Goal: Task Accomplishment & Management: Use online tool/utility

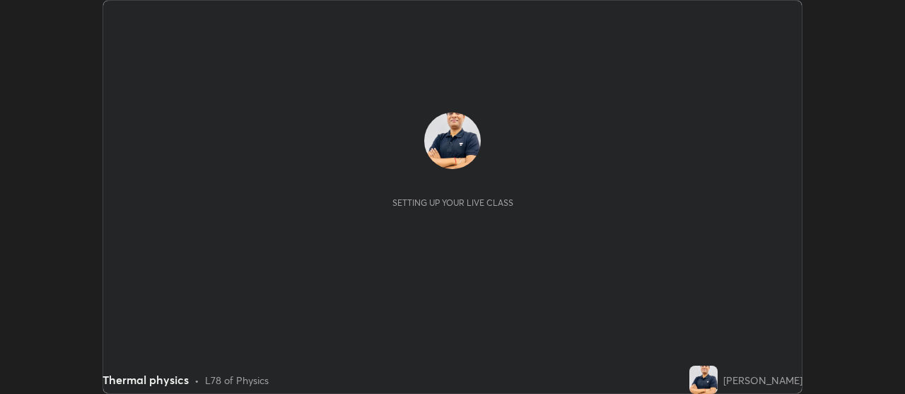
scroll to position [394, 905]
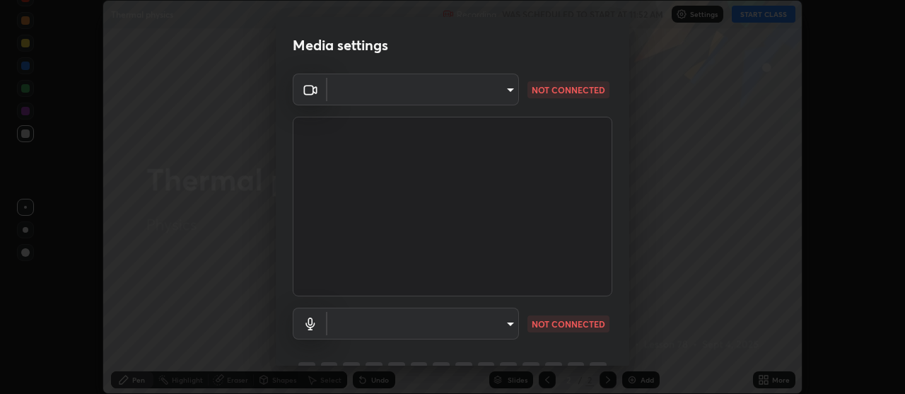
type input "22fd1baf326a4dc2477b81f4db25bcd6a257ae2ff3fe6e8918437301c5c1cc95"
type input "default"
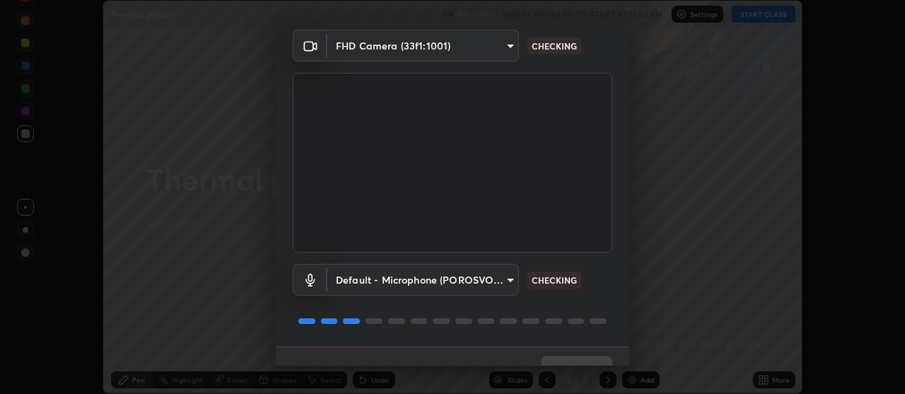
scroll to position [70, 0]
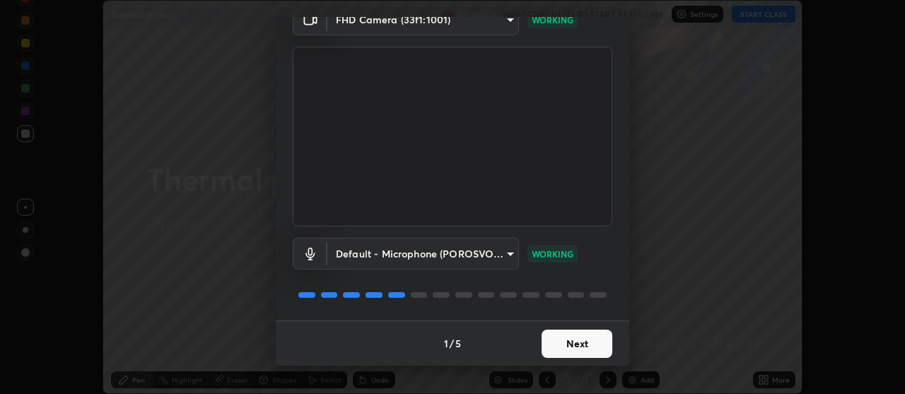
click at [556, 348] on button "Next" at bounding box center [576, 343] width 71 height 28
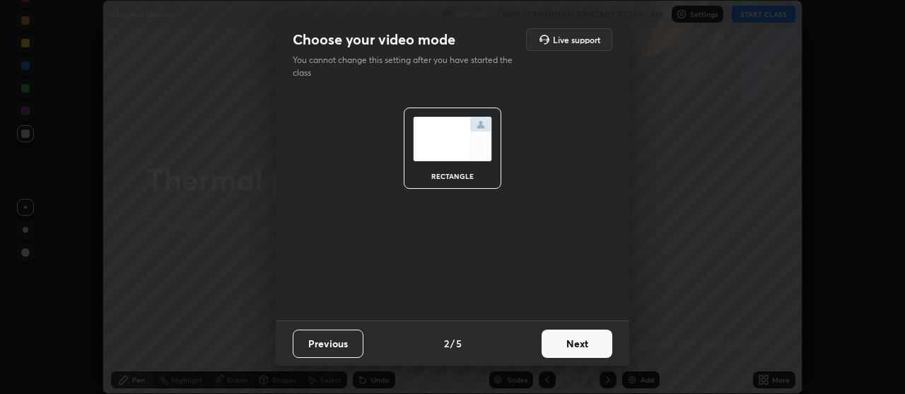
click at [555, 341] on button "Next" at bounding box center [576, 343] width 71 height 28
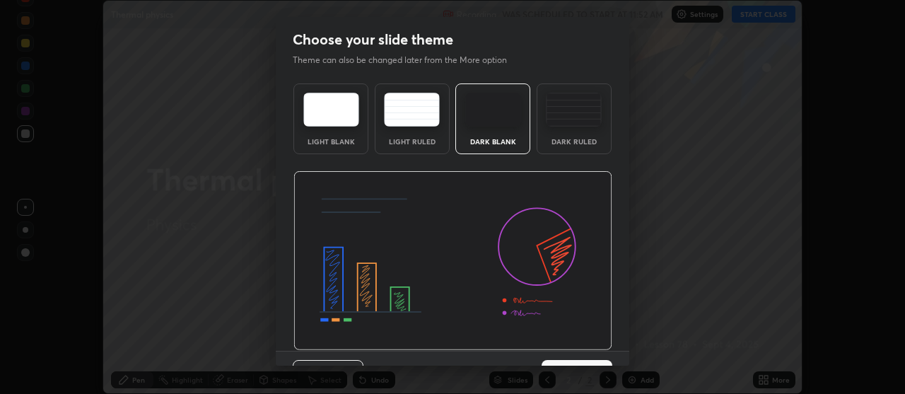
scroll to position [30, 0]
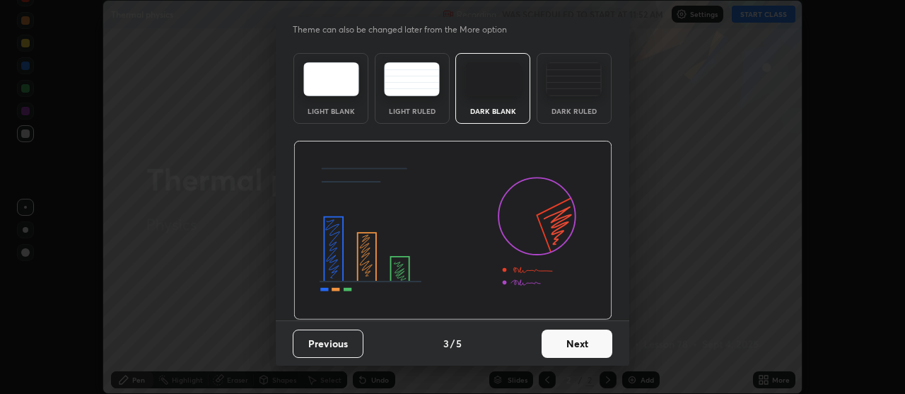
click at [563, 347] on button "Next" at bounding box center [576, 343] width 71 height 28
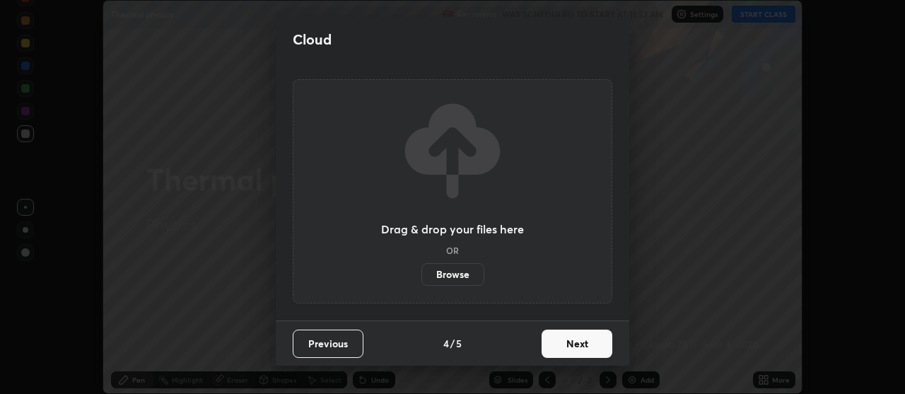
click at [565, 344] on button "Next" at bounding box center [576, 343] width 71 height 28
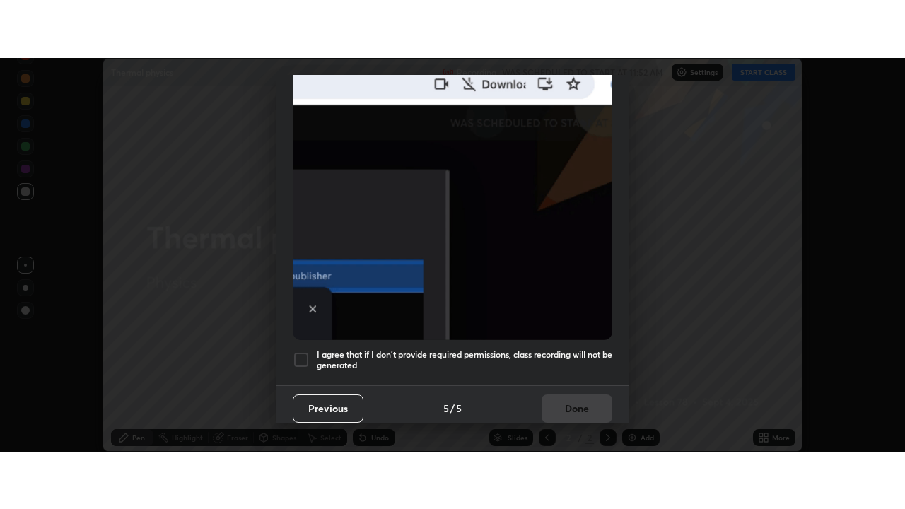
scroll to position [358, 0]
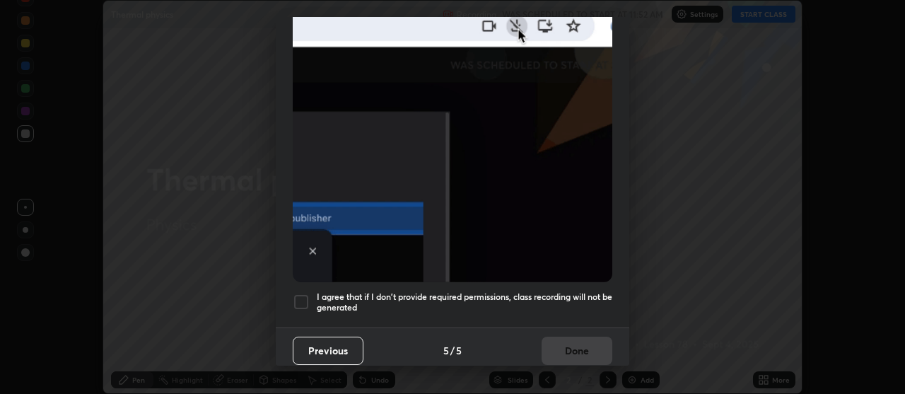
click at [300, 297] on div at bounding box center [301, 301] width 17 height 17
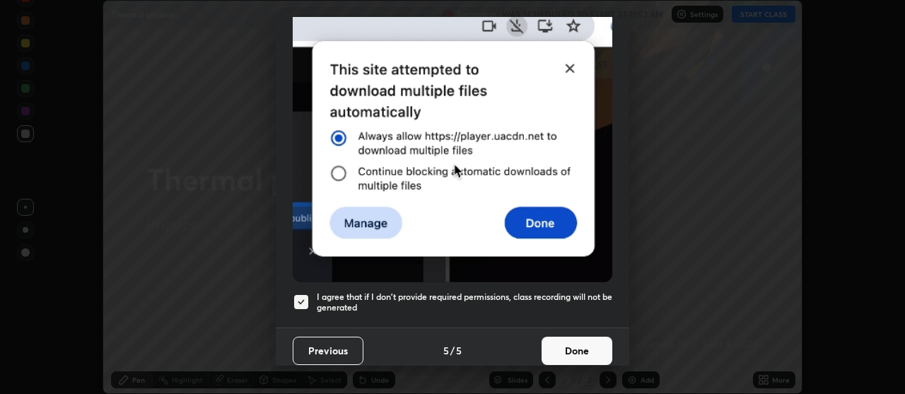
click at [553, 344] on button "Done" at bounding box center [576, 350] width 71 height 28
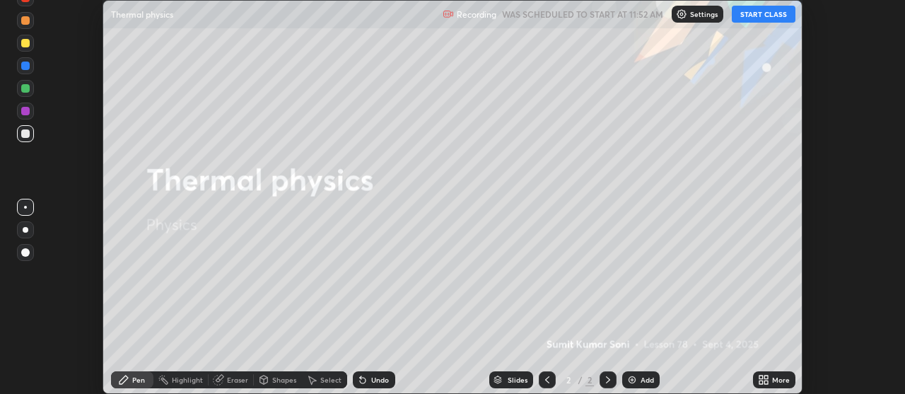
click at [751, 17] on button "START CLASS" at bounding box center [763, 14] width 64 height 17
click at [776, 381] on div "More" at bounding box center [781, 379] width 18 height 7
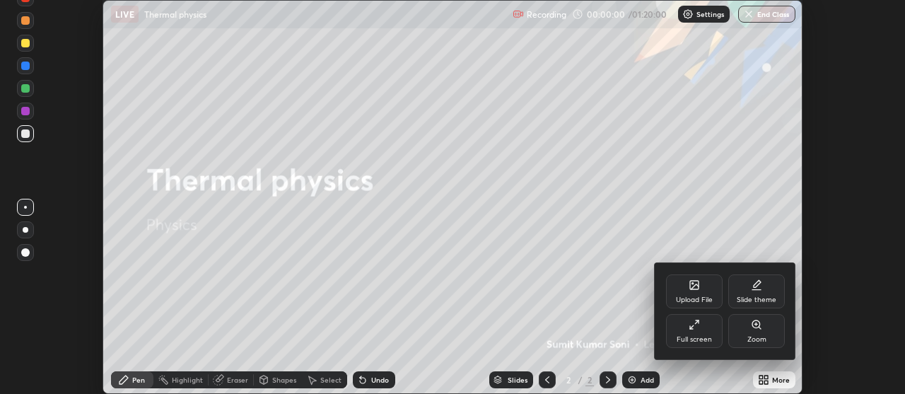
click at [699, 334] on div "Full screen" at bounding box center [694, 331] width 57 height 34
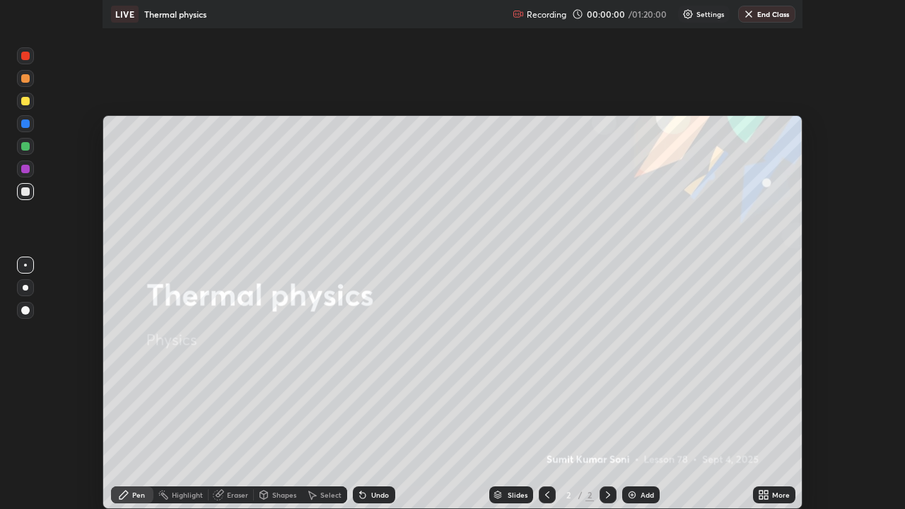
scroll to position [509, 905]
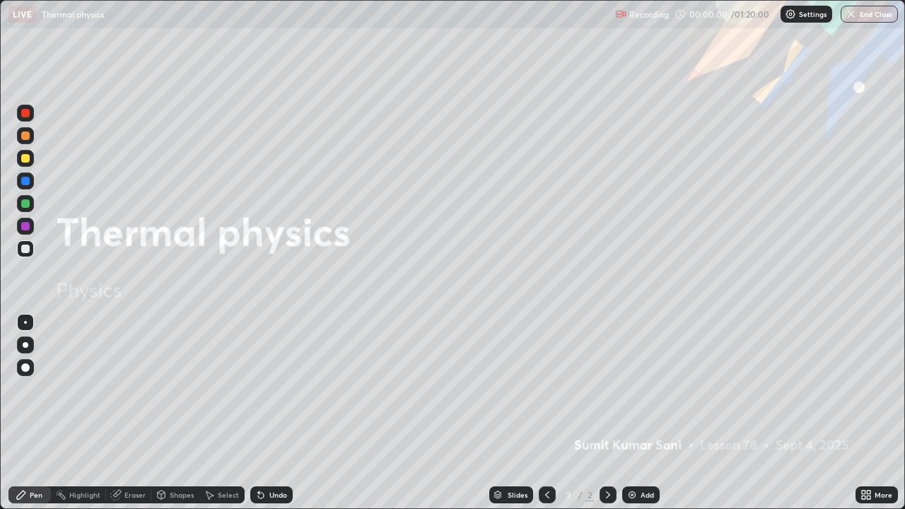
click at [640, 393] on div "Add" at bounding box center [646, 494] width 13 height 7
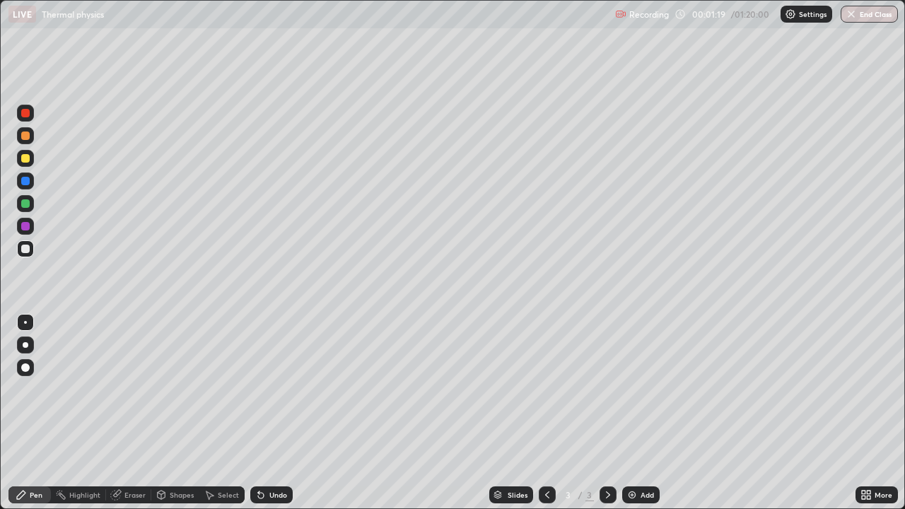
click at [25, 197] on div at bounding box center [25, 203] width 17 height 17
click at [22, 158] on div at bounding box center [25, 158] width 8 height 8
click at [277, 393] on div "Undo" at bounding box center [269, 495] width 48 height 28
click at [25, 345] on div at bounding box center [26, 345] width 6 height 6
click at [30, 186] on div at bounding box center [25, 180] width 17 height 17
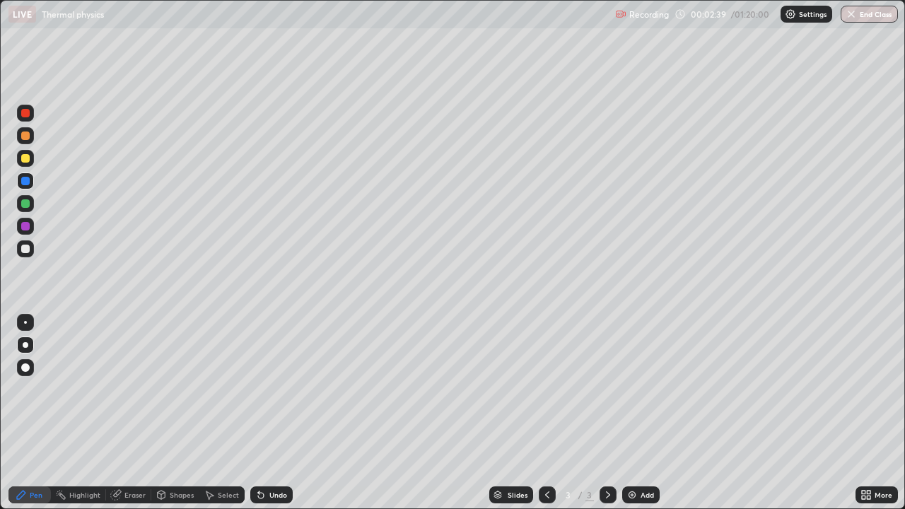
click at [263, 393] on icon at bounding box center [260, 494] width 11 height 11
click at [259, 393] on icon at bounding box center [261, 496] width 6 height 6
click at [27, 251] on div at bounding box center [25, 249] width 8 height 8
click at [638, 393] on div "Add" at bounding box center [640, 494] width 37 height 17
click at [23, 160] on div at bounding box center [25, 158] width 8 height 8
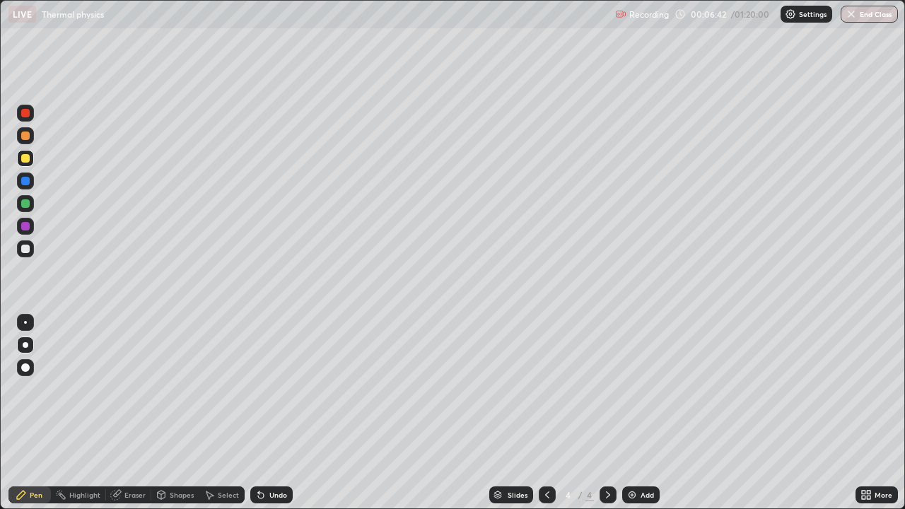
click at [170, 393] on div "Shapes" at bounding box center [182, 494] width 24 height 7
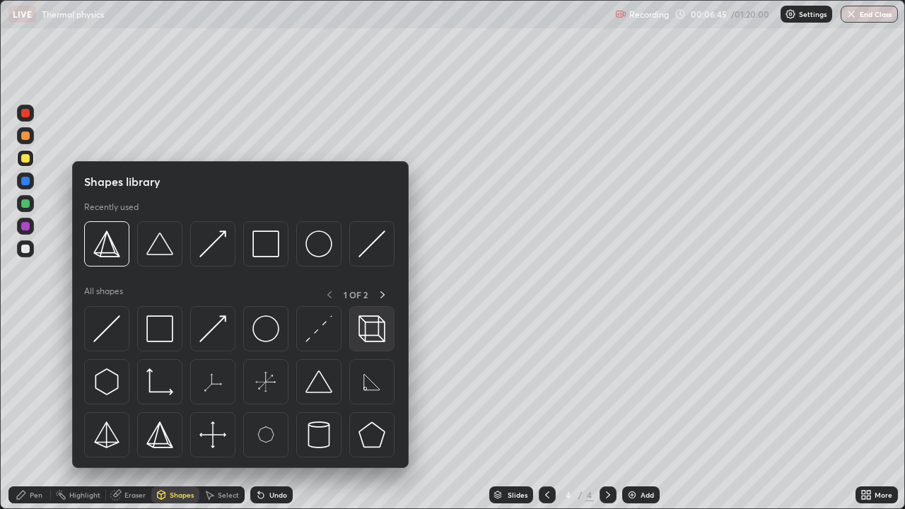
click at [369, 338] on img at bounding box center [371, 328] width 27 height 27
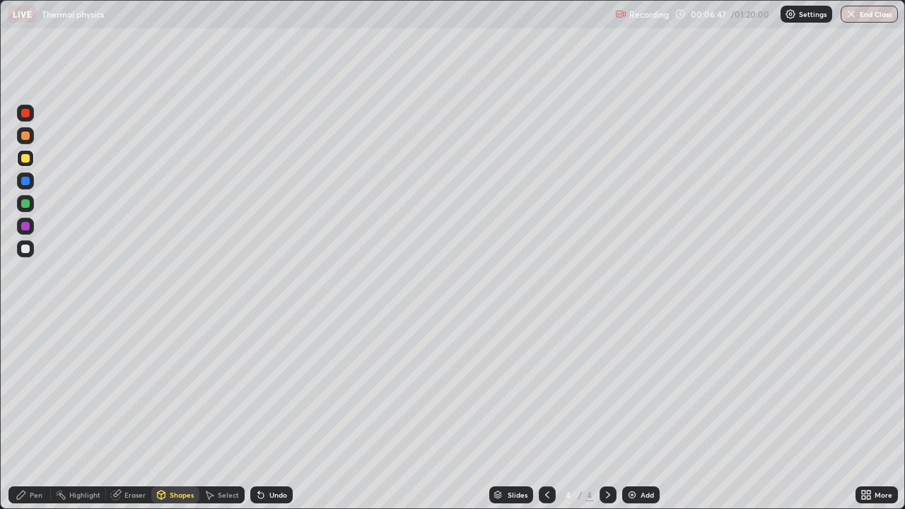
click at [25, 132] on div at bounding box center [25, 135] width 8 height 8
click at [33, 393] on div "Pen" at bounding box center [36, 494] width 13 height 7
click at [25, 155] on div at bounding box center [25, 158] width 8 height 8
click at [25, 184] on div at bounding box center [25, 181] width 8 height 8
click at [271, 393] on div "Undo" at bounding box center [278, 494] width 18 height 7
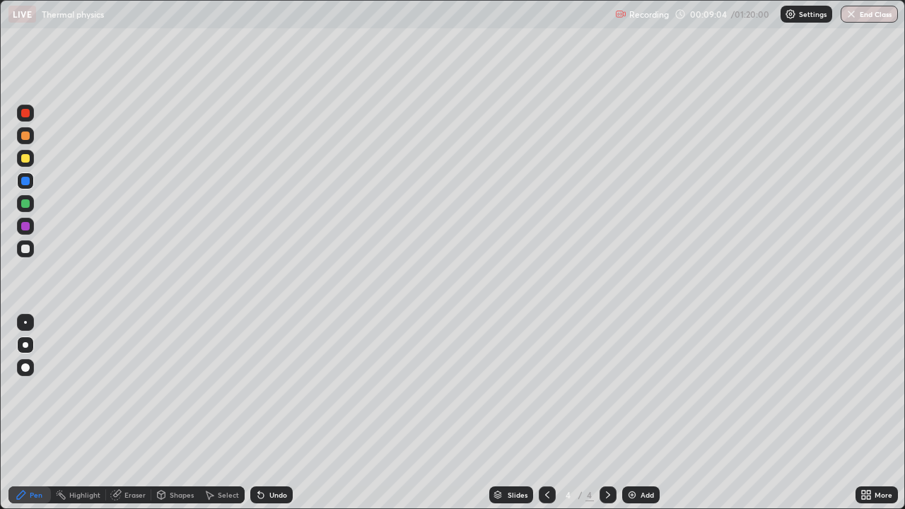
click at [273, 393] on div "Undo" at bounding box center [278, 494] width 18 height 7
click at [25, 159] on div at bounding box center [25, 158] width 8 height 8
click at [276, 393] on div "Undo" at bounding box center [278, 494] width 18 height 7
click at [278, 393] on div "Undo" at bounding box center [271, 494] width 42 height 17
click at [278, 393] on div "Undo" at bounding box center [278, 494] width 18 height 7
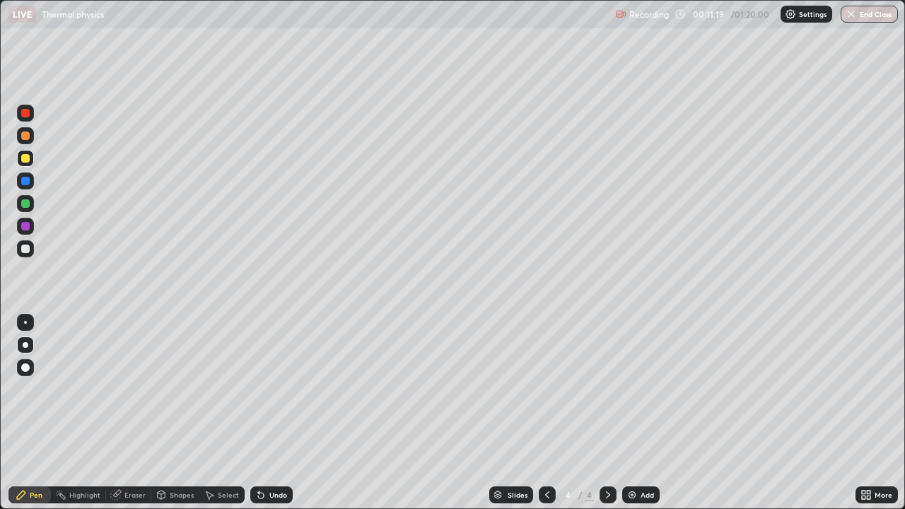
click at [271, 393] on div "Undo" at bounding box center [271, 494] width 42 height 17
click at [27, 206] on div at bounding box center [25, 203] width 8 height 8
click at [25, 136] on div at bounding box center [25, 135] width 8 height 8
click at [28, 115] on div at bounding box center [25, 113] width 8 height 8
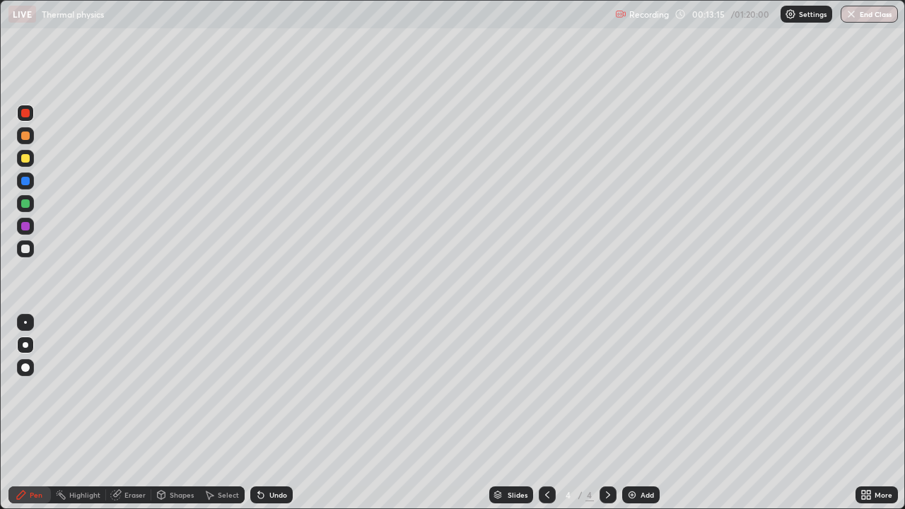
click at [28, 177] on div at bounding box center [25, 181] width 8 height 8
click at [136, 393] on div "Eraser" at bounding box center [134, 494] width 21 height 7
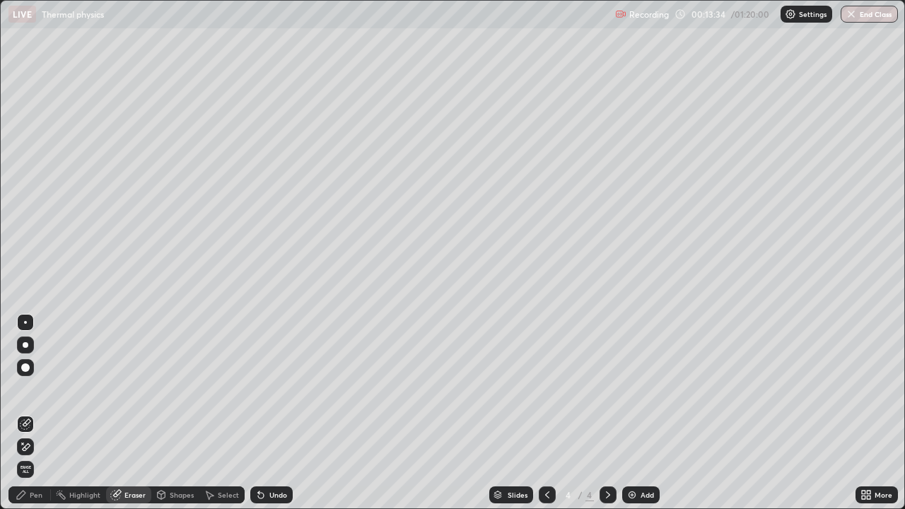
click at [33, 393] on div "Pen" at bounding box center [36, 494] width 13 height 7
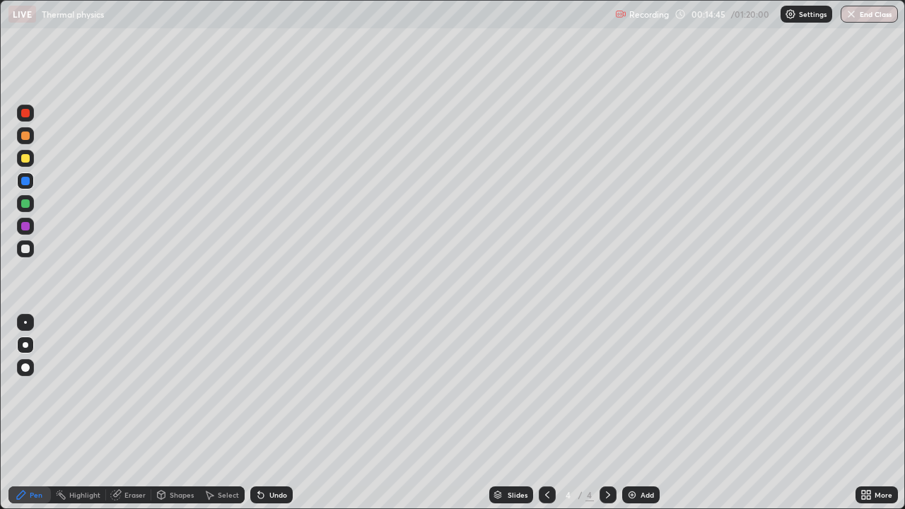
click at [642, 393] on div "Add" at bounding box center [640, 494] width 37 height 17
click at [546, 393] on icon at bounding box center [546, 494] width 11 height 11
click at [605, 393] on icon at bounding box center [607, 494] width 11 height 11
click at [24, 160] on div at bounding box center [25, 158] width 8 height 8
click at [546, 393] on icon at bounding box center [546, 494] width 11 height 11
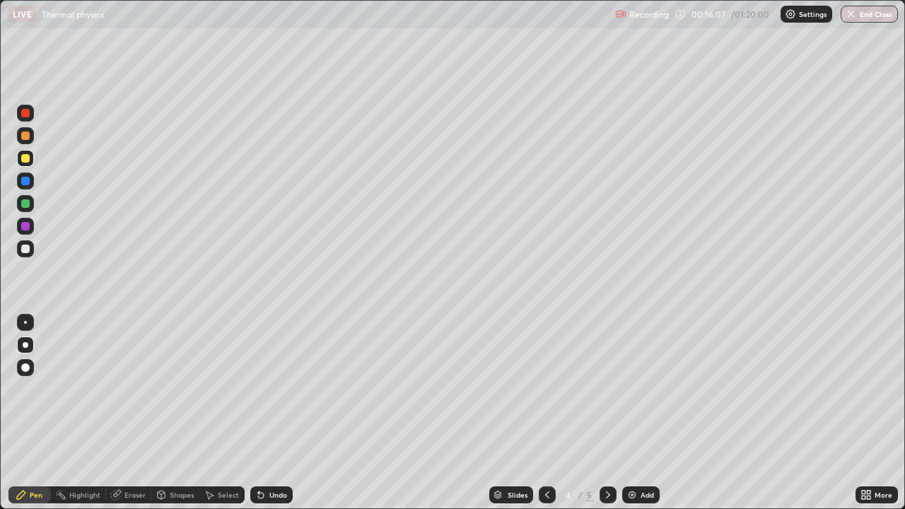
click at [608, 393] on icon at bounding box center [607, 494] width 11 height 11
click at [22, 175] on div at bounding box center [25, 180] width 17 height 17
click at [25, 159] on div at bounding box center [25, 158] width 8 height 8
click at [23, 248] on div at bounding box center [25, 249] width 8 height 8
click at [23, 135] on div at bounding box center [25, 135] width 8 height 8
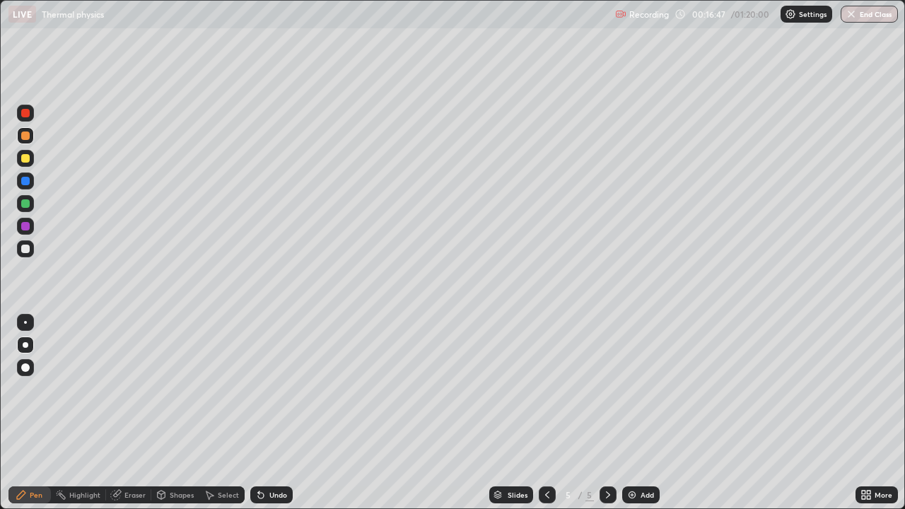
click at [23, 206] on div at bounding box center [25, 203] width 8 height 8
click at [26, 254] on div at bounding box center [25, 248] width 17 height 17
click at [31, 223] on div at bounding box center [25, 226] width 17 height 17
click at [25, 137] on div at bounding box center [25, 135] width 8 height 8
click at [25, 249] on div at bounding box center [25, 249] width 8 height 8
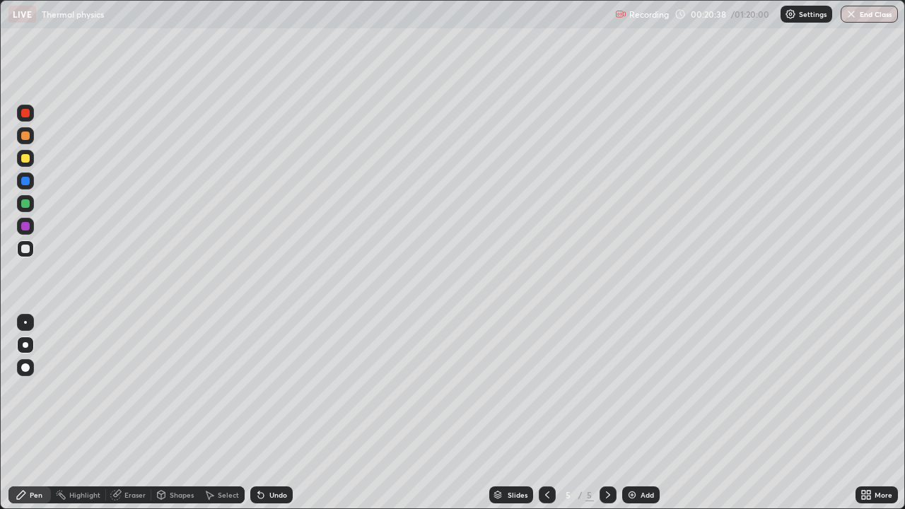
click at [24, 182] on div at bounding box center [25, 181] width 8 height 8
click at [25, 249] on div at bounding box center [25, 249] width 8 height 8
click at [24, 158] on div at bounding box center [25, 158] width 8 height 8
click at [630, 393] on img at bounding box center [631, 494] width 11 height 11
click at [30, 205] on div at bounding box center [25, 203] width 17 height 17
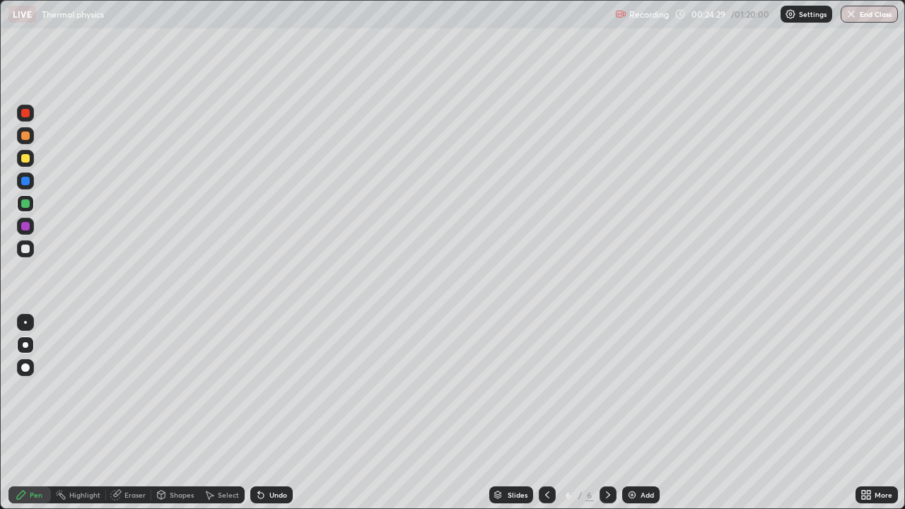
click at [28, 180] on div at bounding box center [25, 181] width 8 height 8
click at [28, 139] on div at bounding box center [25, 135] width 8 height 8
click at [26, 184] on div at bounding box center [25, 181] width 8 height 8
click at [26, 228] on div at bounding box center [25, 226] width 8 height 8
click at [23, 250] on div at bounding box center [25, 249] width 8 height 8
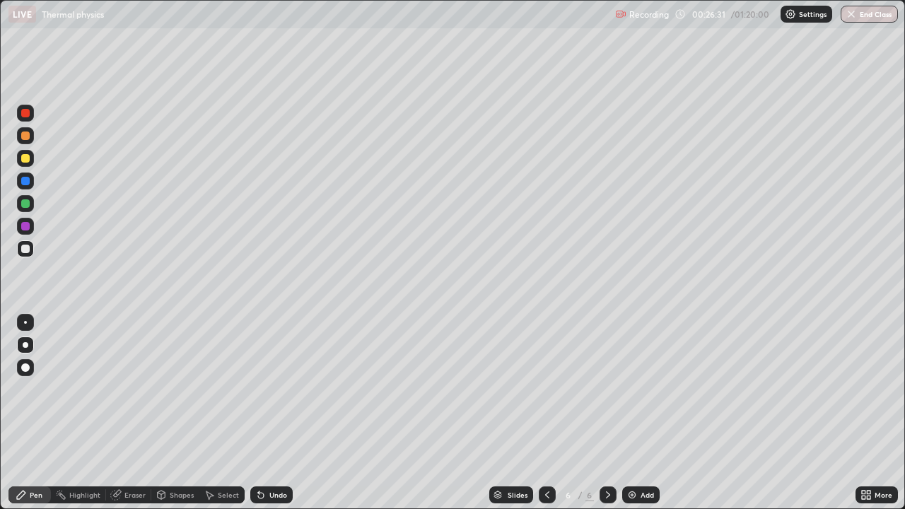
click at [269, 393] on div "Undo" at bounding box center [278, 494] width 18 height 7
click at [23, 202] on div at bounding box center [25, 203] width 8 height 8
click at [25, 249] on div at bounding box center [25, 249] width 8 height 8
click at [25, 228] on div at bounding box center [25, 226] width 8 height 8
click at [23, 162] on div at bounding box center [25, 158] width 17 height 17
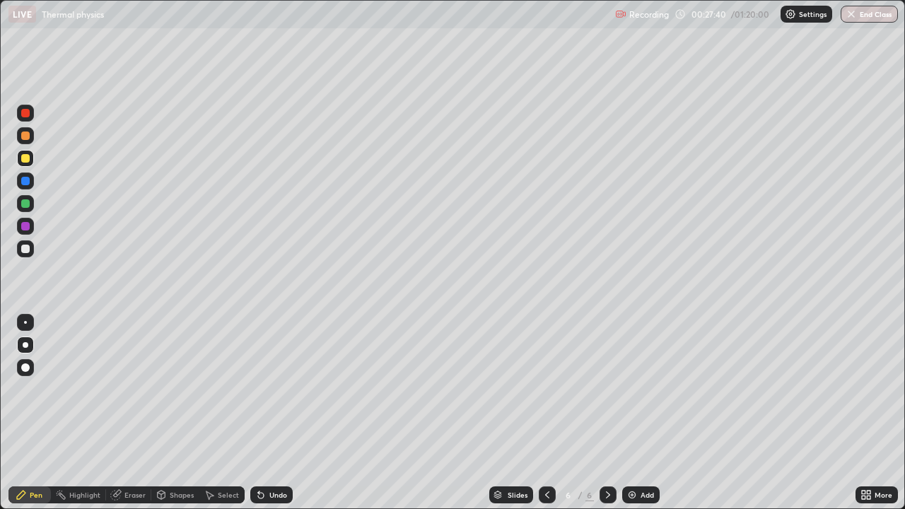
click at [25, 113] on div at bounding box center [25, 113] width 8 height 8
click at [28, 249] on div at bounding box center [25, 249] width 8 height 8
click at [269, 393] on div "Undo" at bounding box center [278, 494] width 18 height 7
click at [24, 116] on div at bounding box center [25, 113] width 8 height 8
click at [28, 202] on div at bounding box center [25, 203] width 8 height 8
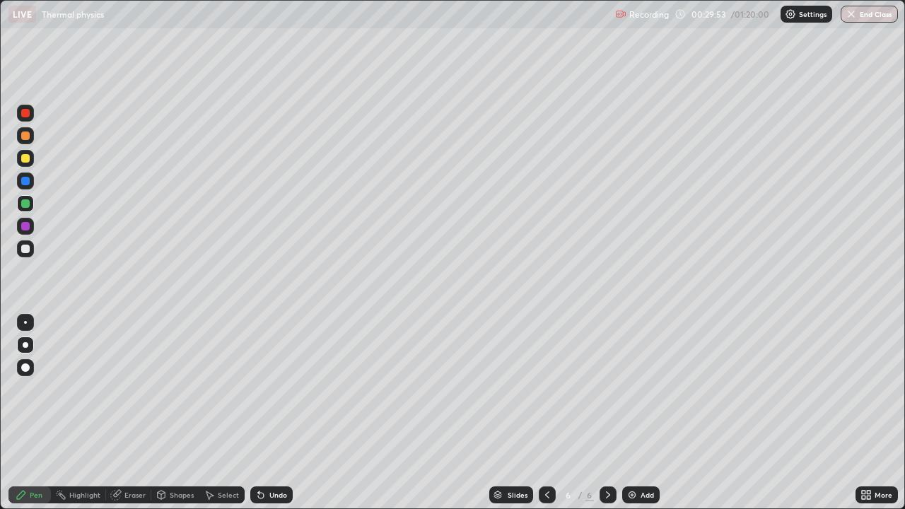
click at [141, 393] on div "Eraser" at bounding box center [128, 494] width 45 height 17
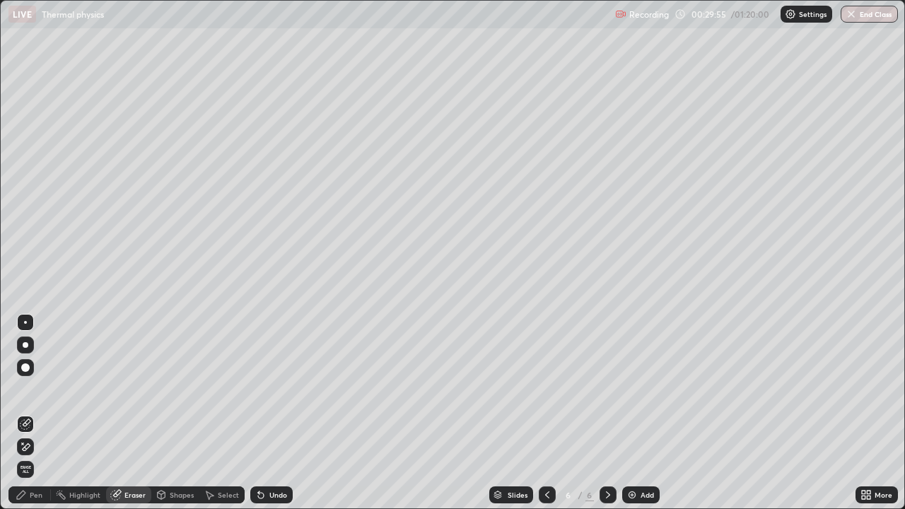
click at [30, 393] on div "Pen" at bounding box center [36, 494] width 13 height 7
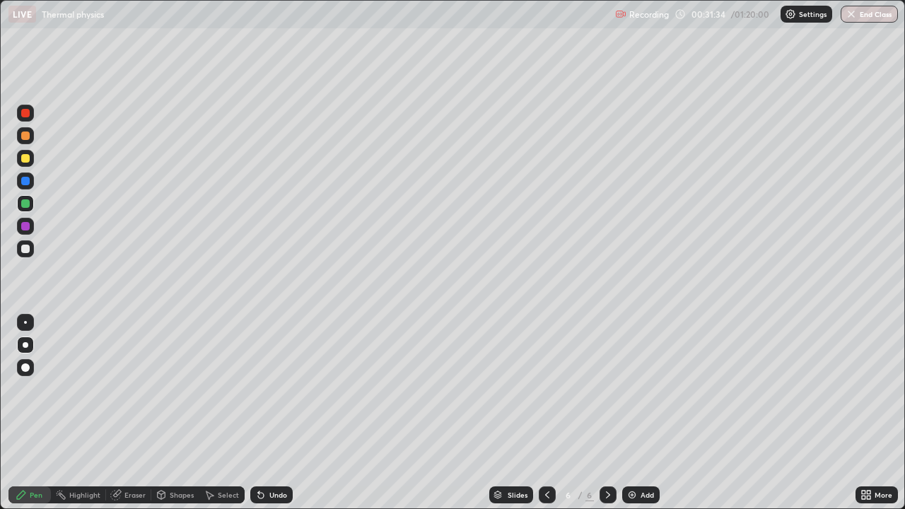
click at [640, 393] on div "Add" at bounding box center [646, 494] width 13 height 7
click at [25, 255] on div at bounding box center [25, 248] width 17 height 17
click at [26, 158] on div at bounding box center [25, 158] width 8 height 8
click at [27, 135] on div at bounding box center [25, 135] width 8 height 8
click at [18, 250] on div at bounding box center [25, 248] width 17 height 17
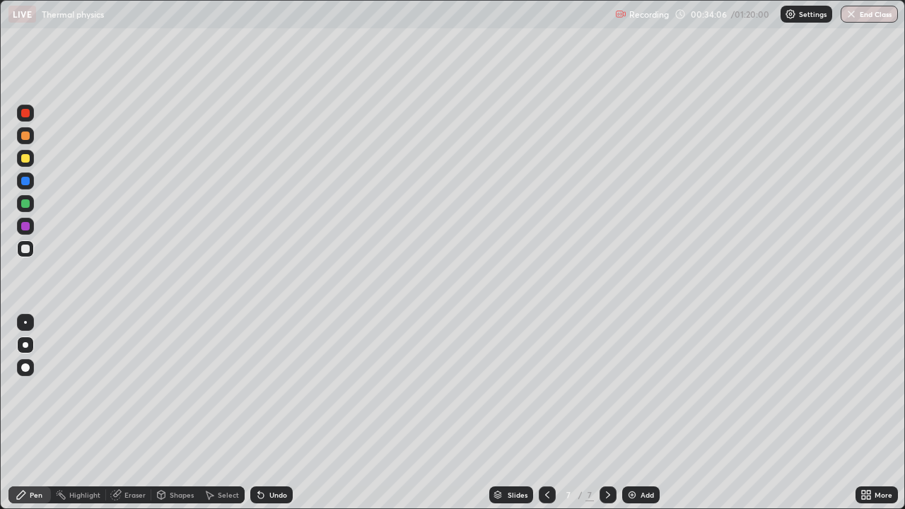
click at [134, 393] on div "Eraser" at bounding box center [134, 494] width 21 height 7
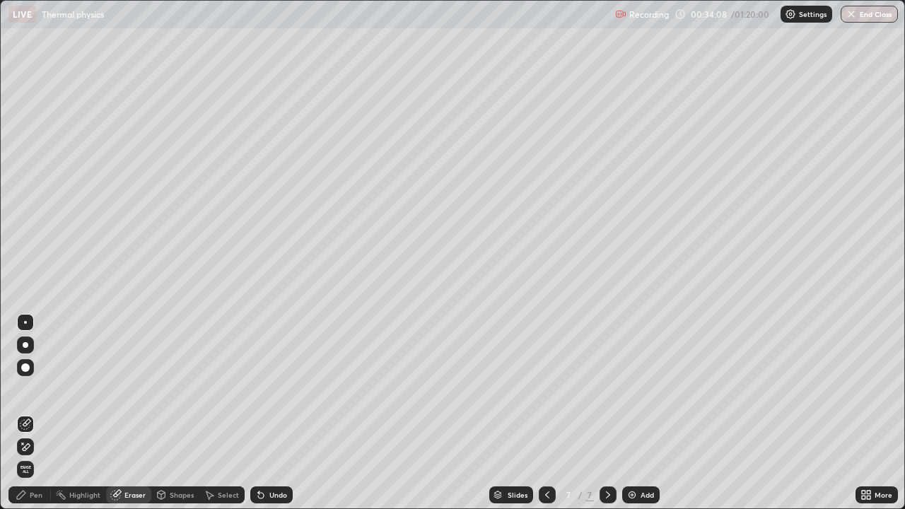
click at [39, 393] on div "Pen" at bounding box center [29, 494] width 42 height 17
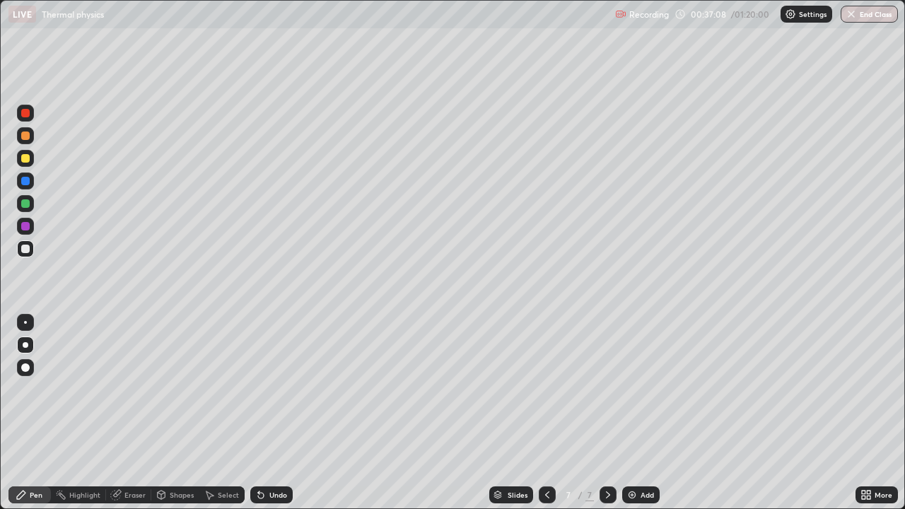
click at [628, 393] on img at bounding box center [631, 494] width 11 height 11
click at [25, 204] on div at bounding box center [25, 203] width 8 height 8
click at [23, 249] on div at bounding box center [25, 249] width 8 height 8
click at [28, 228] on div at bounding box center [25, 226] width 8 height 8
click at [23, 116] on div at bounding box center [25, 113] width 8 height 8
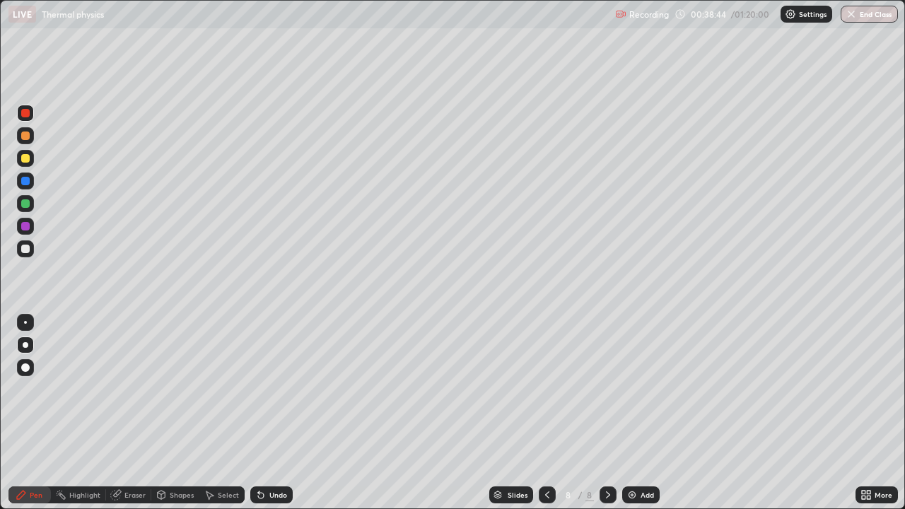
click at [27, 139] on div at bounding box center [25, 135] width 8 height 8
click at [264, 393] on icon at bounding box center [260, 494] width 11 height 11
click at [276, 393] on div "Undo" at bounding box center [278, 494] width 18 height 7
click at [28, 249] on div at bounding box center [25, 249] width 8 height 8
click at [24, 165] on div at bounding box center [25, 158] width 17 height 17
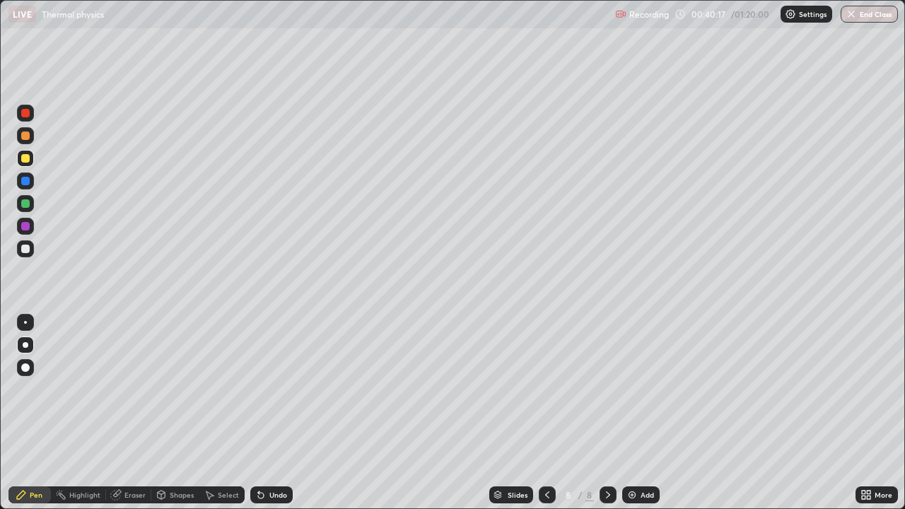
click at [25, 114] on div at bounding box center [25, 113] width 8 height 8
click at [26, 158] on div at bounding box center [25, 158] width 8 height 8
click at [265, 393] on div "Undo" at bounding box center [271, 494] width 42 height 17
click at [267, 393] on div "Undo" at bounding box center [271, 494] width 42 height 17
click at [25, 172] on div at bounding box center [25, 180] width 17 height 17
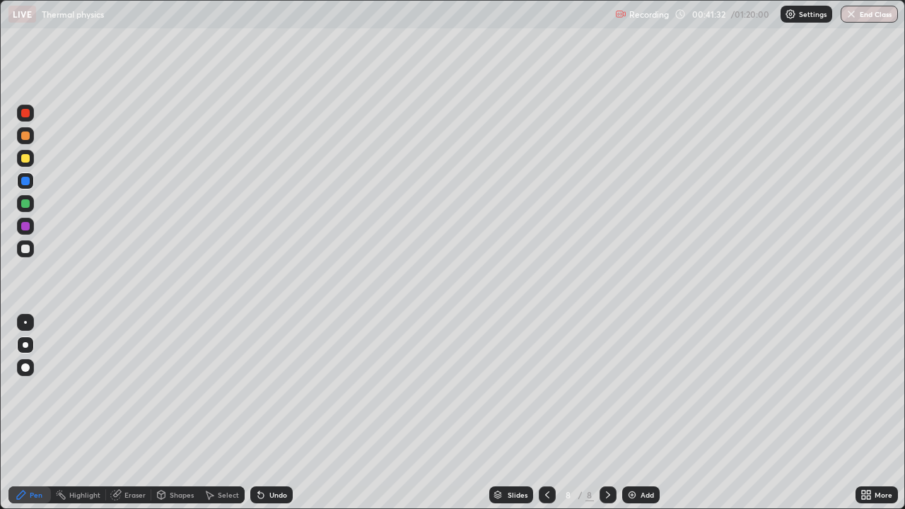
click at [27, 220] on div at bounding box center [25, 226] width 17 height 17
click at [278, 393] on div "Undo" at bounding box center [278, 494] width 18 height 7
click at [272, 393] on div "Undo" at bounding box center [278, 494] width 18 height 7
click at [266, 393] on div "Undo" at bounding box center [271, 494] width 42 height 17
click at [22, 158] on div at bounding box center [25, 158] width 8 height 8
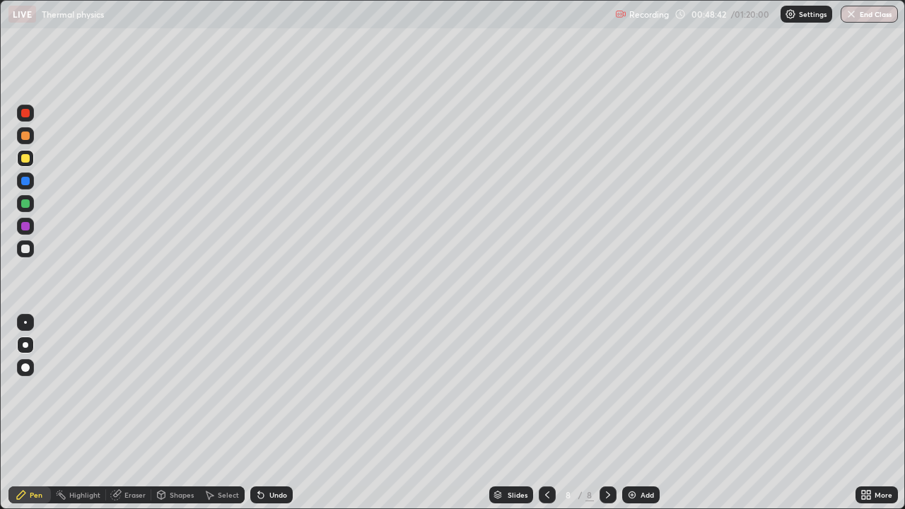
click at [640, 393] on div "Add" at bounding box center [640, 494] width 37 height 17
click at [25, 204] on div at bounding box center [25, 203] width 8 height 8
click at [269, 393] on div "Undo" at bounding box center [278, 494] width 18 height 7
click at [270, 393] on div "Undo" at bounding box center [271, 494] width 42 height 17
click at [24, 249] on div at bounding box center [25, 249] width 8 height 8
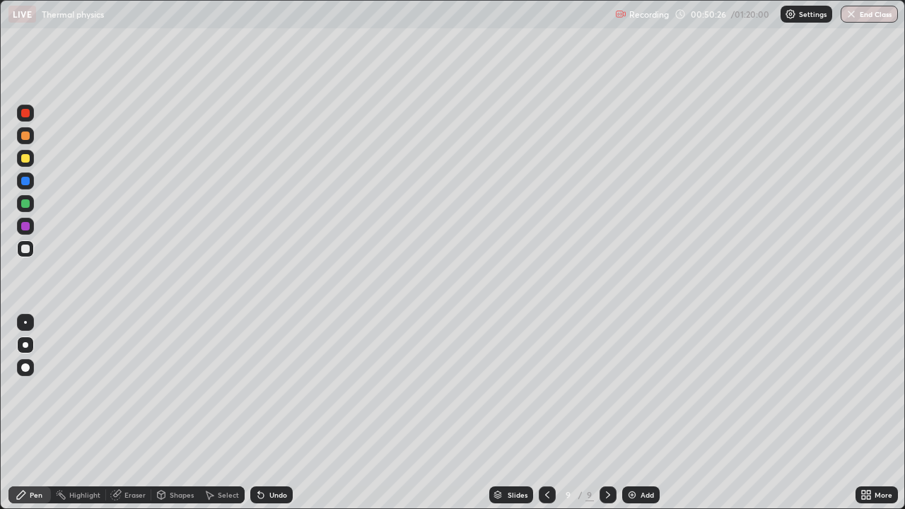
click at [277, 393] on div "Undo" at bounding box center [278, 494] width 18 height 7
click at [25, 139] on div at bounding box center [25, 135] width 8 height 8
click at [636, 393] on div "Add" at bounding box center [640, 494] width 37 height 17
click at [27, 158] on div at bounding box center [25, 158] width 8 height 8
click at [26, 205] on div at bounding box center [25, 203] width 8 height 8
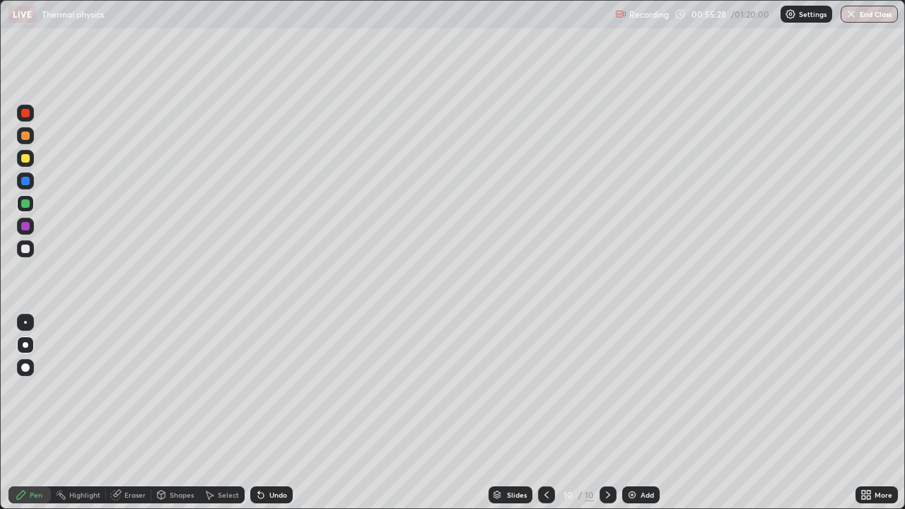
click at [30, 141] on div at bounding box center [25, 135] width 17 height 17
click at [25, 110] on div at bounding box center [25, 113] width 8 height 8
click at [26, 182] on div at bounding box center [25, 181] width 8 height 8
click at [25, 252] on div at bounding box center [25, 249] width 8 height 8
click at [25, 157] on div at bounding box center [25, 158] width 8 height 8
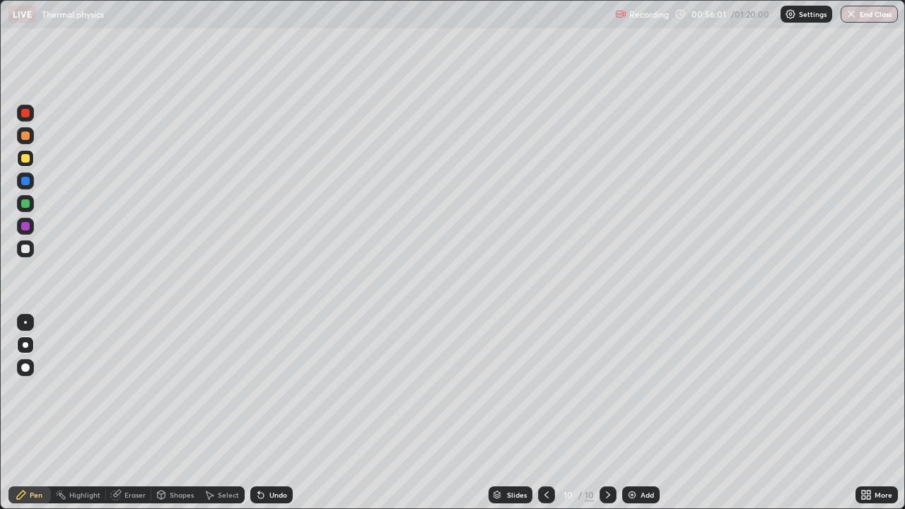
click at [265, 393] on div "Undo" at bounding box center [271, 494] width 42 height 17
click at [24, 251] on div at bounding box center [25, 249] width 8 height 8
click at [21, 223] on div at bounding box center [25, 226] width 8 height 8
click at [23, 247] on div at bounding box center [25, 249] width 8 height 8
click at [25, 182] on div at bounding box center [25, 181] width 8 height 8
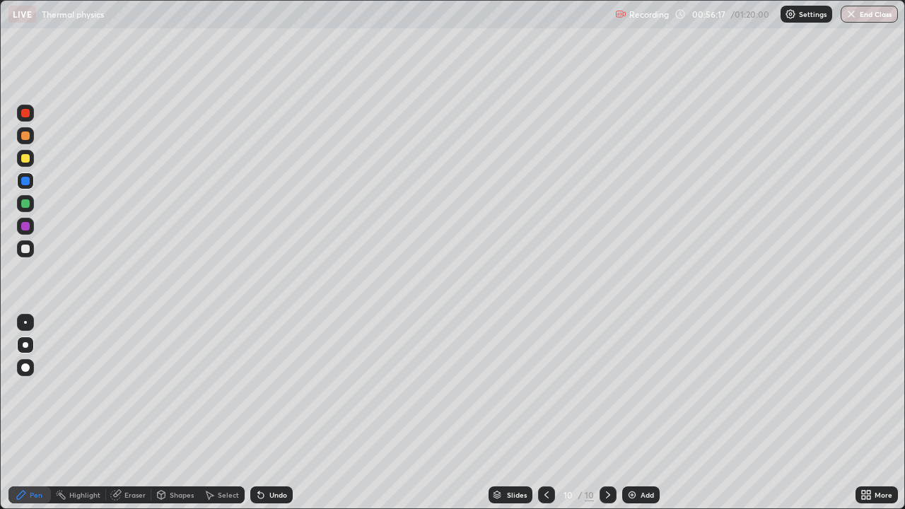
click at [26, 248] on div at bounding box center [25, 249] width 8 height 8
click at [25, 227] on div at bounding box center [25, 226] width 8 height 8
click at [30, 255] on div at bounding box center [25, 248] width 17 height 17
click at [24, 184] on div at bounding box center [25, 181] width 8 height 8
click at [23, 248] on div at bounding box center [25, 249] width 8 height 8
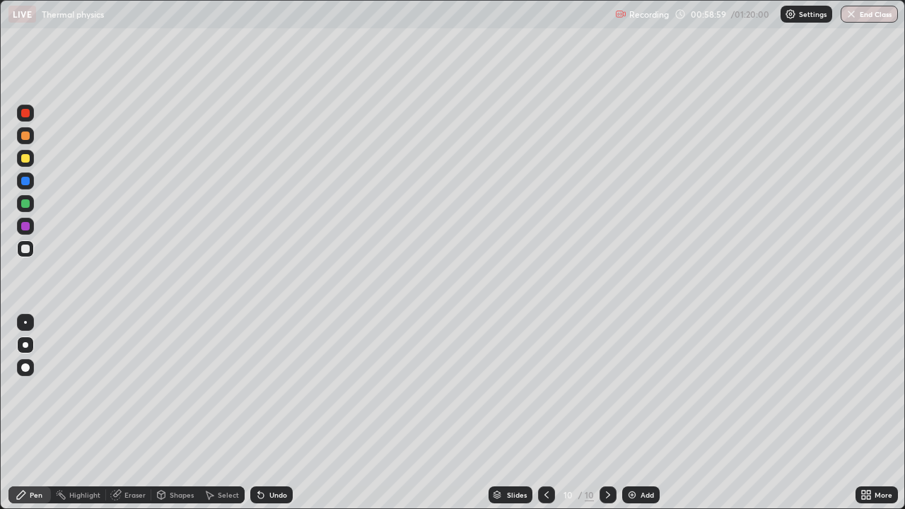
click at [25, 182] on div at bounding box center [25, 181] width 8 height 8
click at [33, 203] on div at bounding box center [25, 203] width 17 height 17
click at [31, 160] on div at bounding box center [25, 158] width 17 height 17
click at [33, 228] on div at bounding box center [25, 226] width 17 height 17
click at [26, 182] on div at bounding box center [25, 181] width 8 height 8
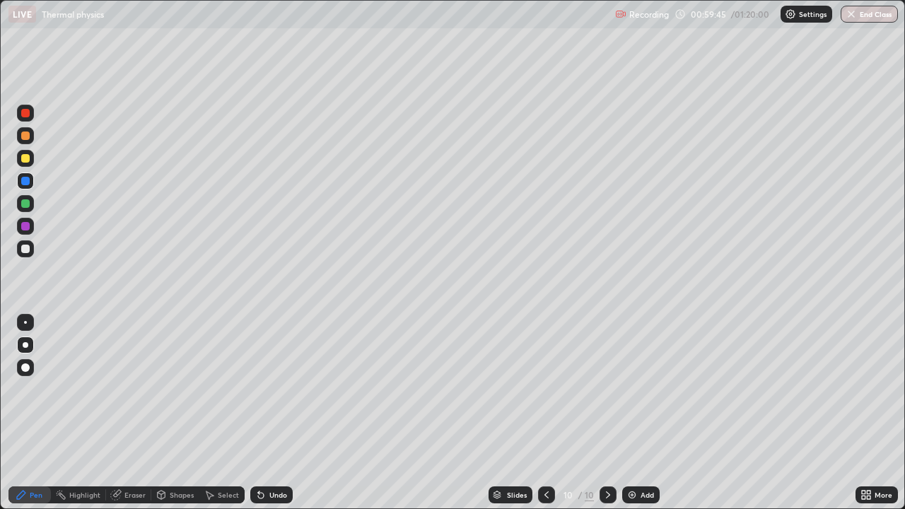
click at [26, 113] on div at bounding box center [25, 113] width 8 height 8
click at [630, 393] on img at bounding box center [631, 494] width 11 height 11
click at [21, 183] on div at bounding box center [25, 181] width 8 height 8
click at [29, 139] on div at bounding box center [25, 135] width 17 height 17
click at [26, 159] on div at bounding box center [25, 158] width 8 height 8
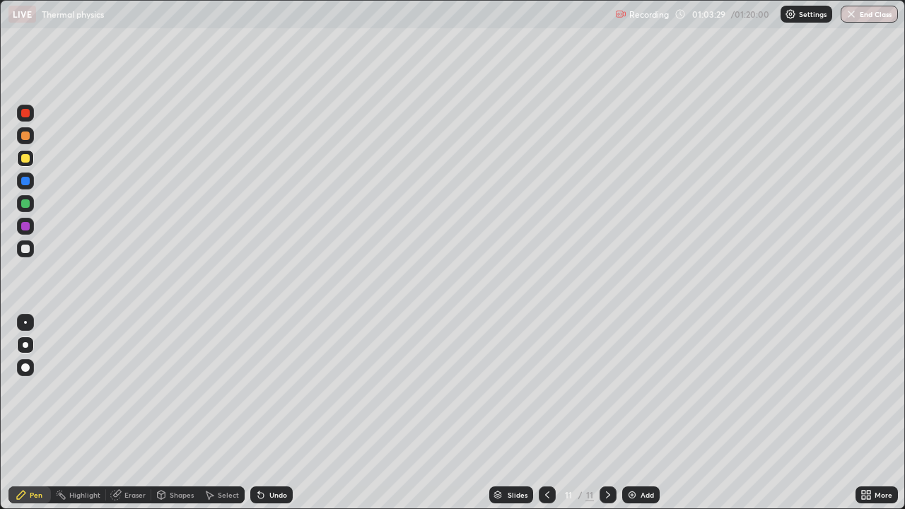
click at [25, 227] on div at bounding box center [25, 226] width 8 height 8
click at [30, 181] on div at bounding box center [25, 180] width 17 height 17
click at [25, 204] on div at bounding box center [25, 203] width 8 height 8
click at [25, 228] on div at bounding box center [25, 226] width 8 height 8
click at [26, 206] on div at bounding box center [25, 203] width 8 height 8
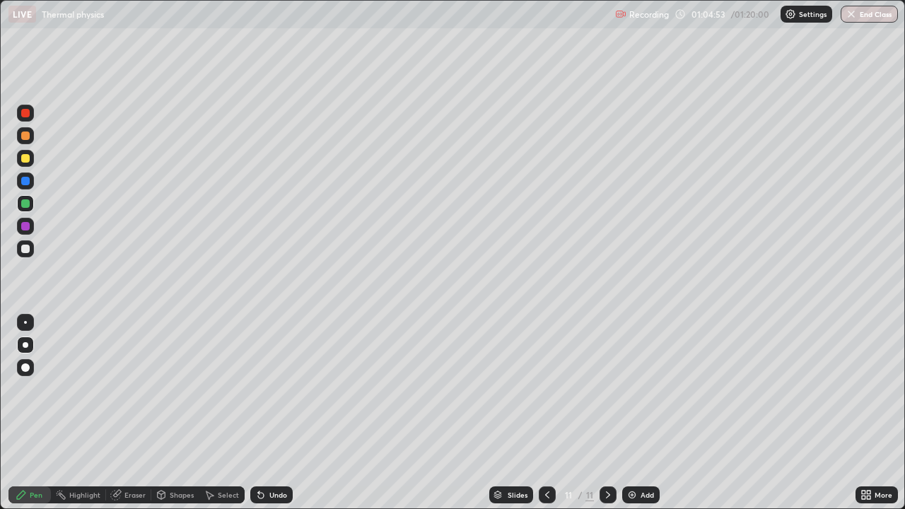
click at [23, 249] on div at bounding box center [25, 249] width 8 height 8
click at [27, 205] on div at bounding box center [25, 203] width 8 height 8
click at [271, 393] on div "Undo" at bounding box center [278, 494] width 18 height 7
click at [23, 256] on div at bounding box center [25, 248] width 17 height 17
click at [24, 119] on div at bounding box center [25, 113] width 17 height 17
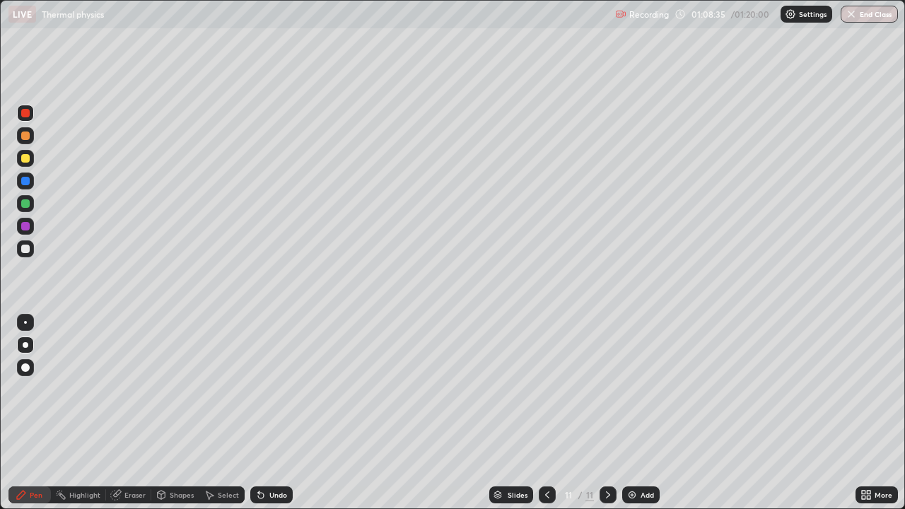
click at [25, 204] on div at bounding box center [25, 203] width 8 height 8
click at [25, 136] on div at bounding box center [25, 135] width 8 height 8
click at [26, 113] on div at bounding box center [25, 113] width 8 height 8
click at [28, 136] on div at bounding box center [25, 135] width 8 height 8
click at [632, 393] on img at bounding box center [631, 494] width 11 height 11
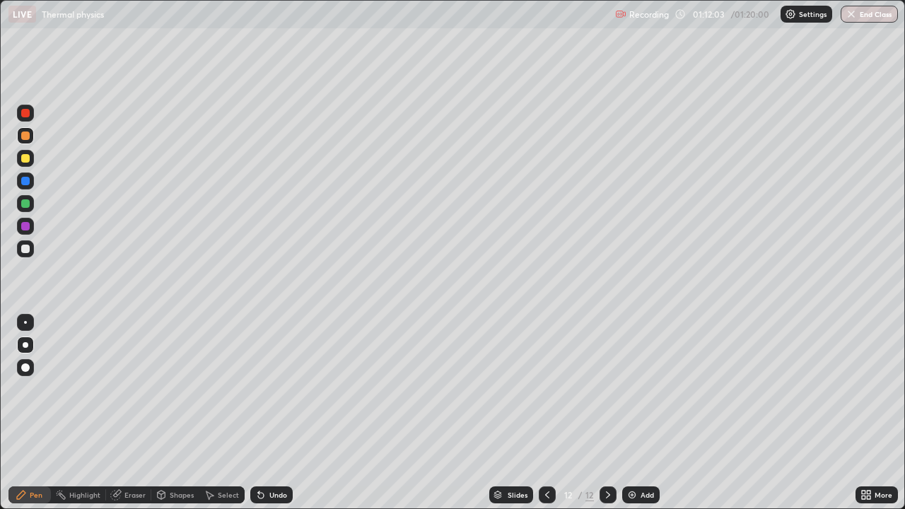
click at [860, 15] on button "End Class" at bounding box center [868, 14] width 57 height 17
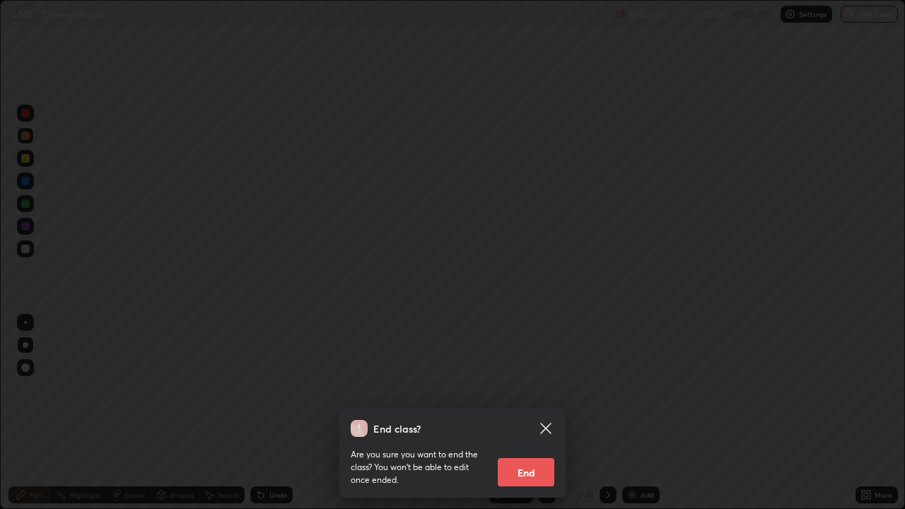
click at [531, 393] on button "End" at bounding box center [526, 472] width 57 height 28
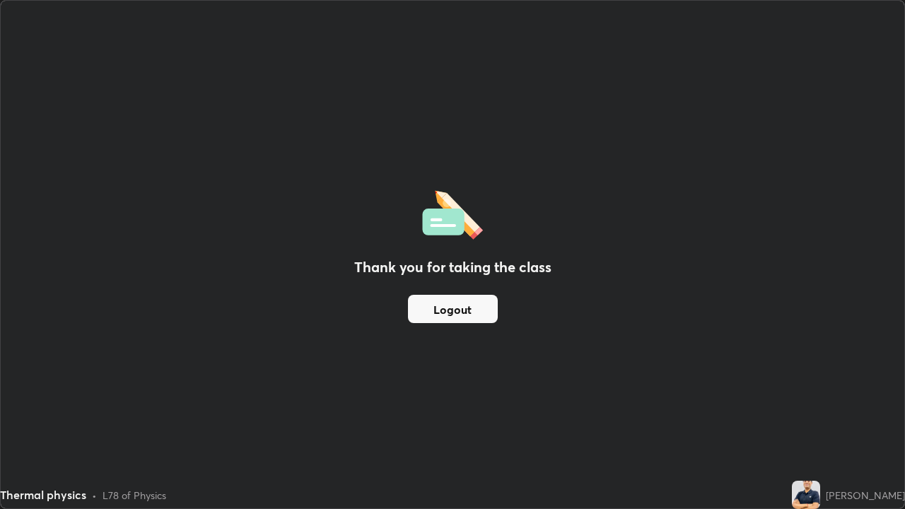
click at [464, 318] on button "Logout" at bounding box center [453, 309] width 90 height 28
click at [460, 314] on button "Logout" at bounding box center [453, 309] width 90 height 28
click at [459, 313] on button "Logout" at bounding box center [453, 309] width 90 height 28
click at [457, 310] on button "Logout" at bounding box center [453, 309] width 90 height 28
click at [454, 312] on button "Logout" at bounding box center [453, 309] width 90 height 28
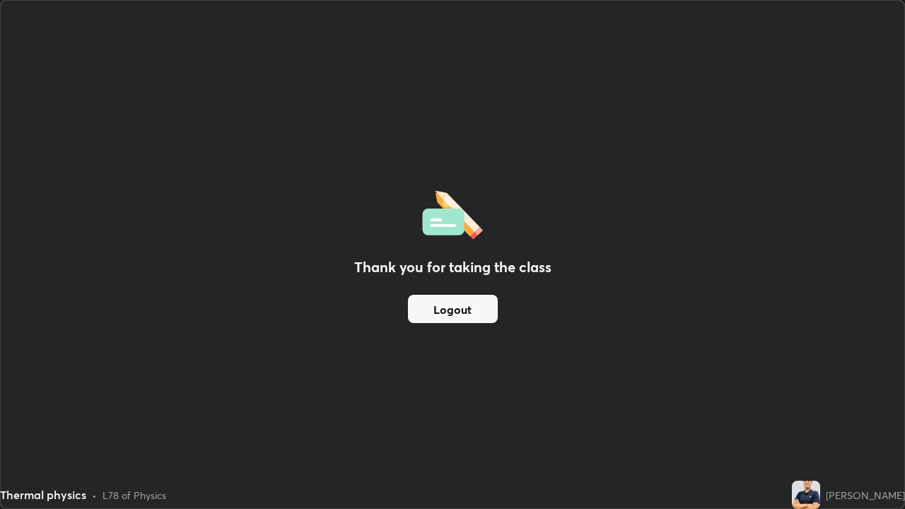
click at [435, 312] on button "Logout" at bounding box center [453, 309] width 90 height 28
click at [436, 314] on button "Logout" at bounding box center [453, 309] width 90 height 28
click at [444, 319] on button "Logout" at bounding box center [453, 309] width 90 height 28
click at [449, 314] on button "Logout" at bounding box center [453, 309] width 90 height 28
click at [450, 309] on button "Logout" at bounding box center [453, 309] width 90 height 28
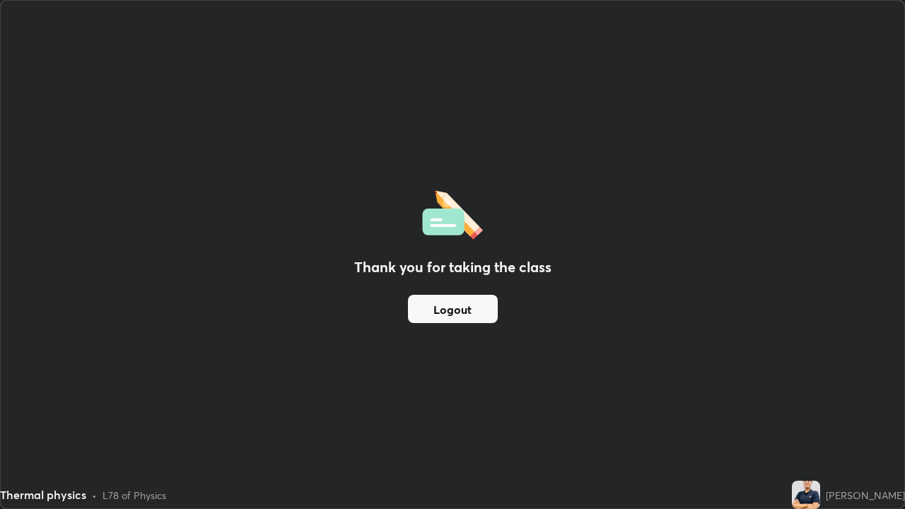
click at [449, 307] on button "Logout" at bounding box center [453, 309] width 90 height 28
click at [455, 304] on button "Logout" at bounding box center [453, 309] width 90 height 28
click at [456, 300] on button "Logout" at bounding box center [453, 309] width 90 height 28
